Goal: Communication & Community: Participate in discussion

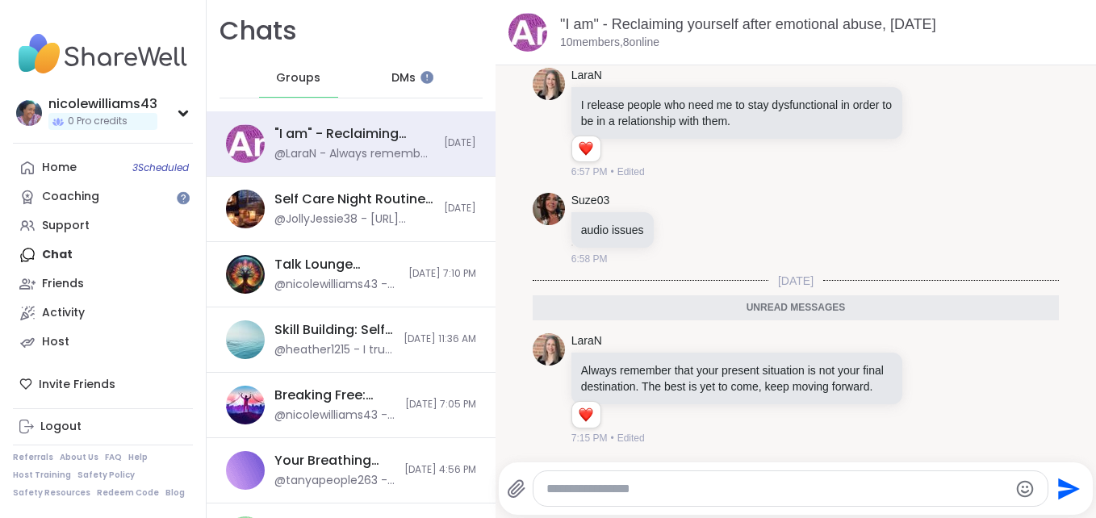
click at [616, 485] on textarea "Type your message" at bounding box center [776, 489] width 461 height 16
click at [580, 422] on li "1" at bounding box center [585, 414] width 27 height 23
click at [923, 381] on icon at bounding box center [930, 389] width 15 height 16
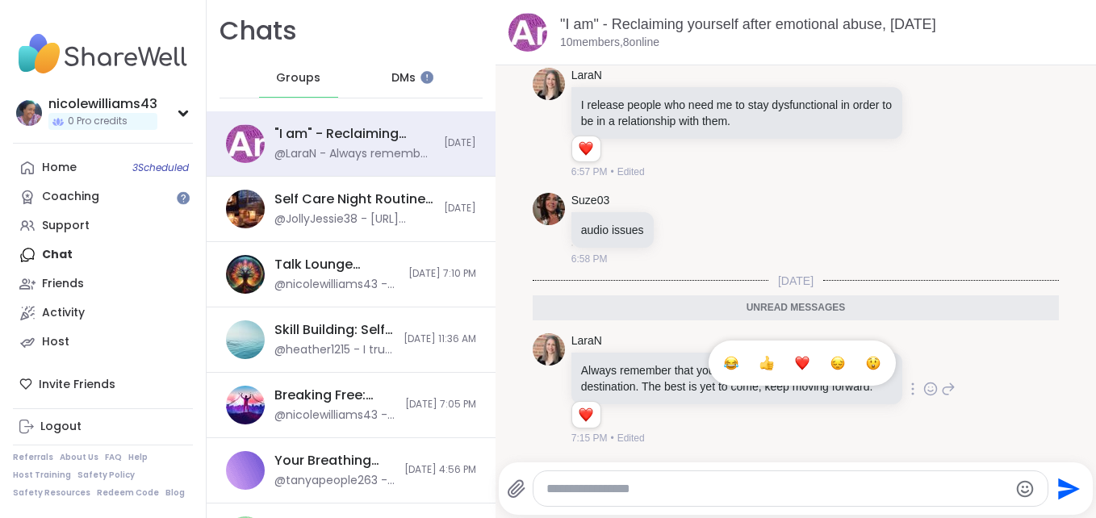
click at [795, 356] on div "Select Reaction: Heart" at bounding box center [802, 363] width 15 height 15
click at [619, 499] on div at bounding box center [790, 488] width 515 height 35
click at [617, 496] on textarea "Type your message" at bounding box center [776, 489] width 461 height 16
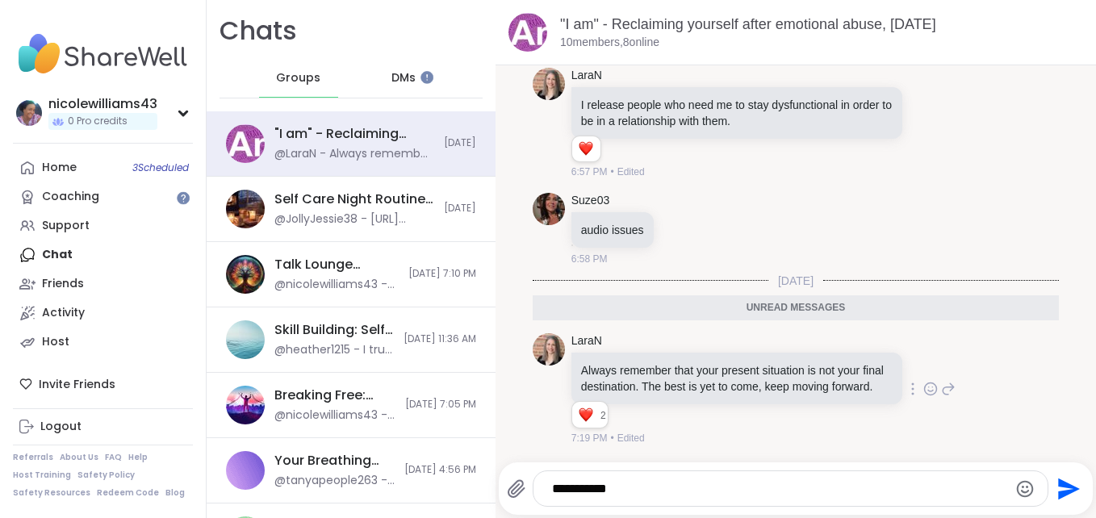
type textarea "**********"
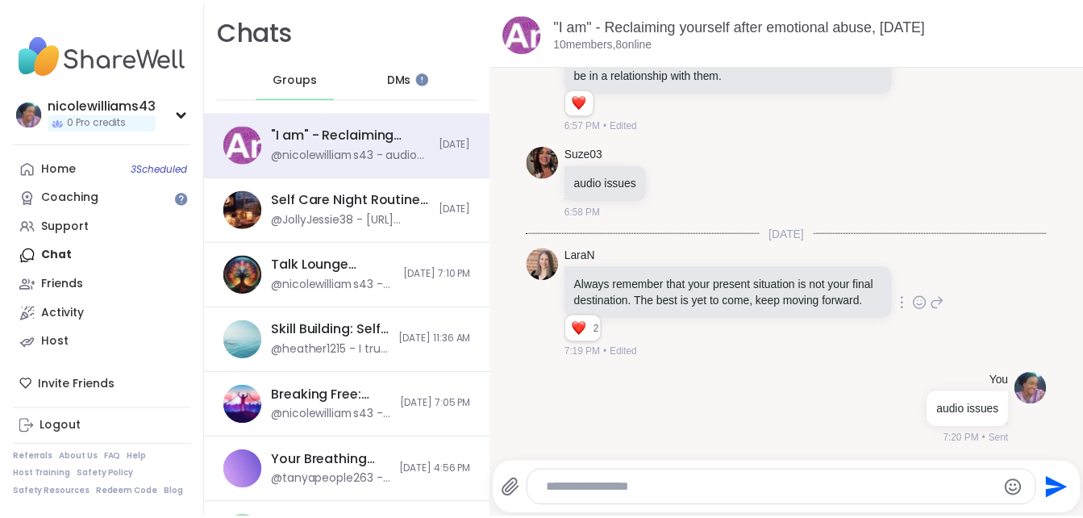
scroll to position [485, 0]
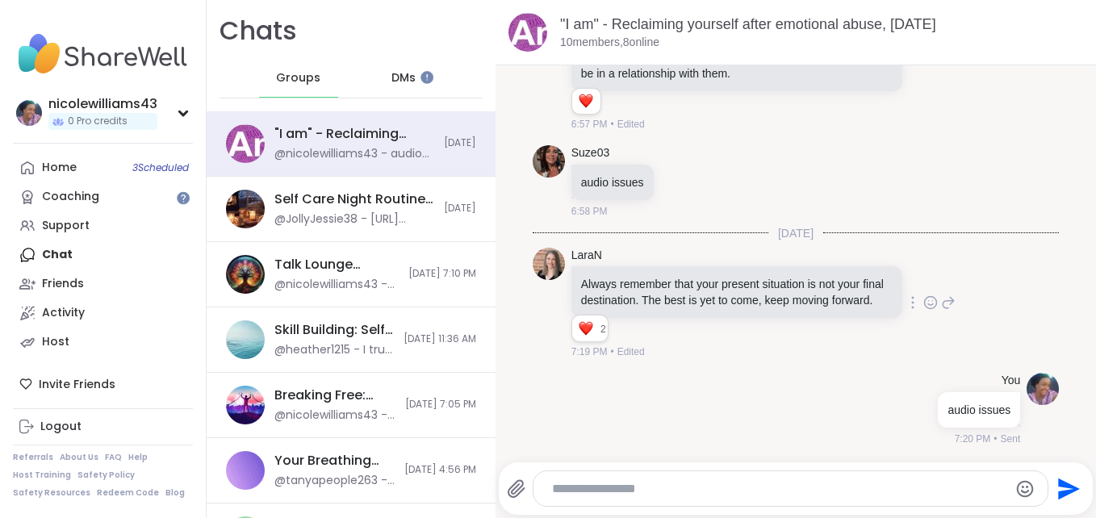
click at [640, 506] on div at bounding box center [790, 488] width 516 height 36
click at [93, 170] on link "Home 3 Scheduled" at bounding box center [103, 167] width 180 height 29
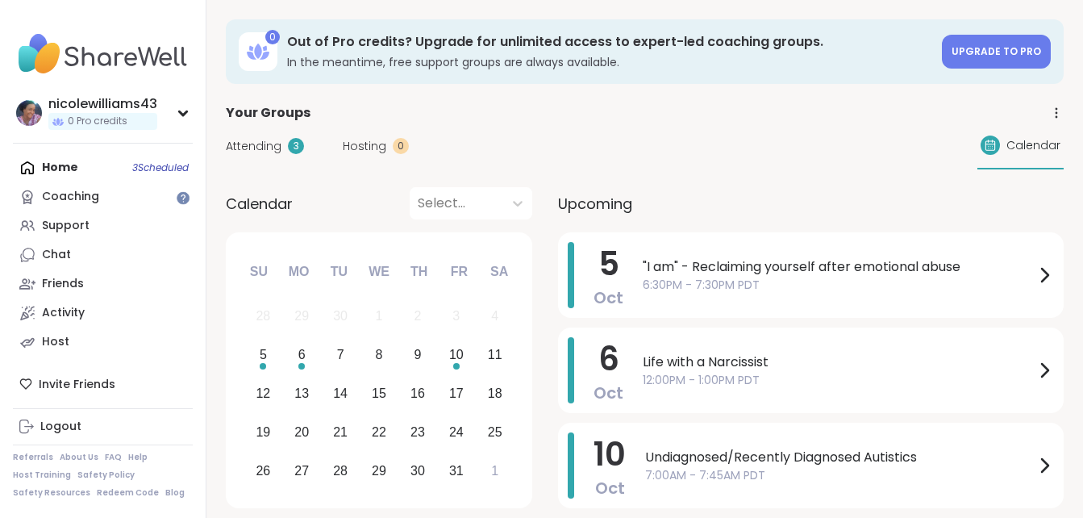
scroll to position [4, 0]
